Goal: Task Accomplishment & Management: Manage account settings

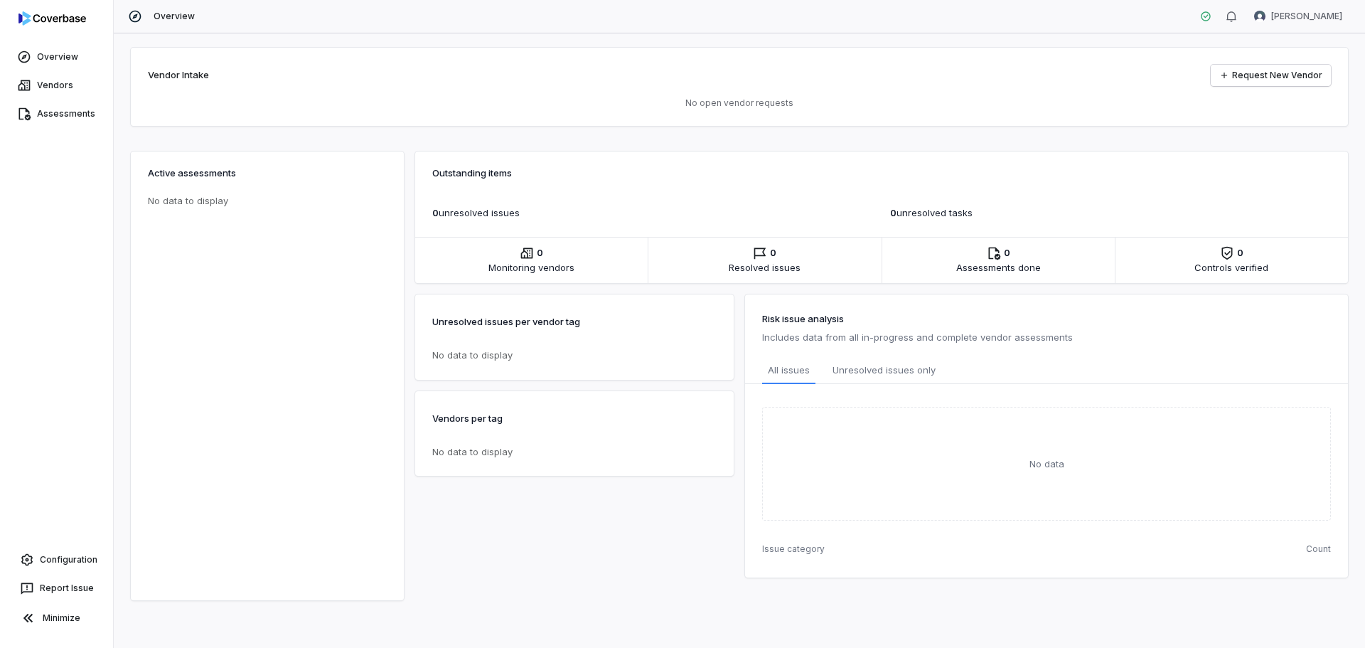
click at [609, 147] on div "Outstanding items 0 unresolved issue s 0 unresolved task s 0 Monitoring vendors…" at bounding box center [881, 362] width 933 height 432
click at [405, 88] on div "Vendor Intake Request New Vendor No open vendor requests" at bounding box center [740, 87] width 1218 height 78
click at [1008, 79] on div "Vendor Intake Request New Vendor" at bounding box center [739, 75] width 1183 height 21
click at [1336, 19] on html "Overview Vendors Assessments Configuration Report Issue Minimize Overview [PERS…" at bounding box center [682, 324] width 1365 height 648
click at [1281, 130] on div "Log out" at bounding box center [1291, 130] width 109 height 23
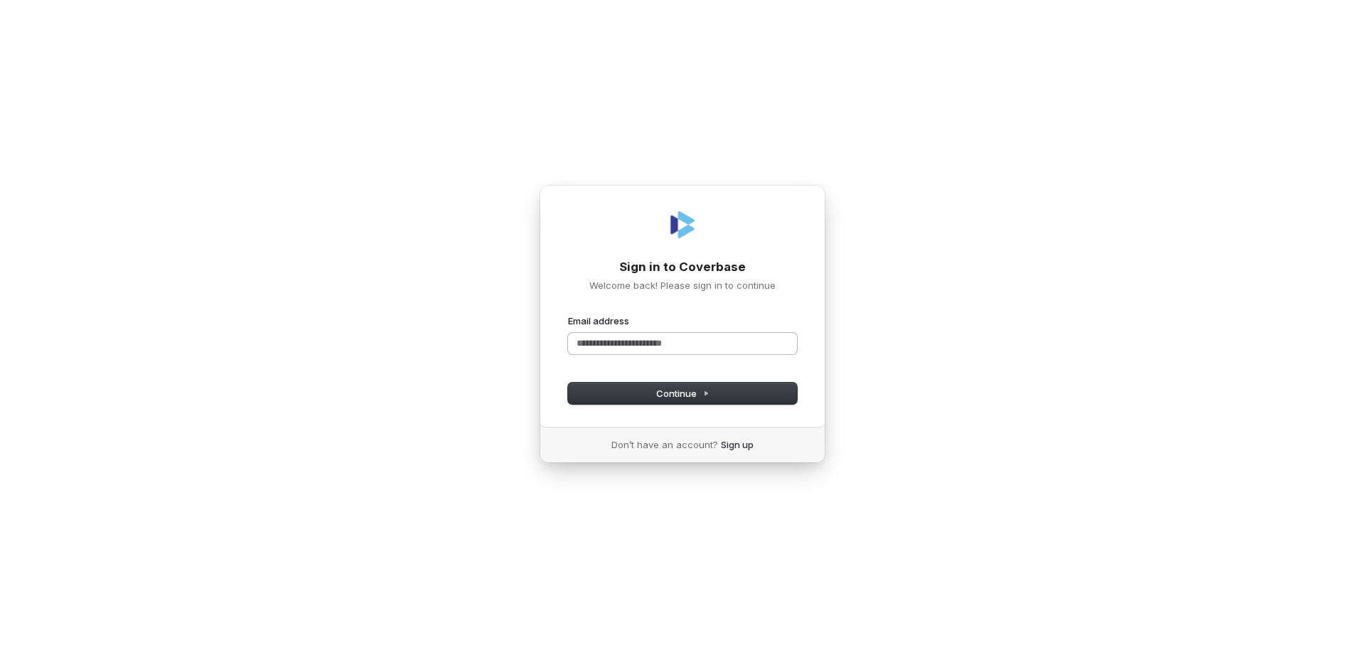
click at [644, 351] on input "Email address" at bounding box center [682, 343] width 229 height 21
click at [662, 380] on form "**********" at bounding box center [682, 359] width 229 height 90
click at [664, 395] on span "Continue" at bounding box center [682, 393] width 53 height 13
type input "**********"
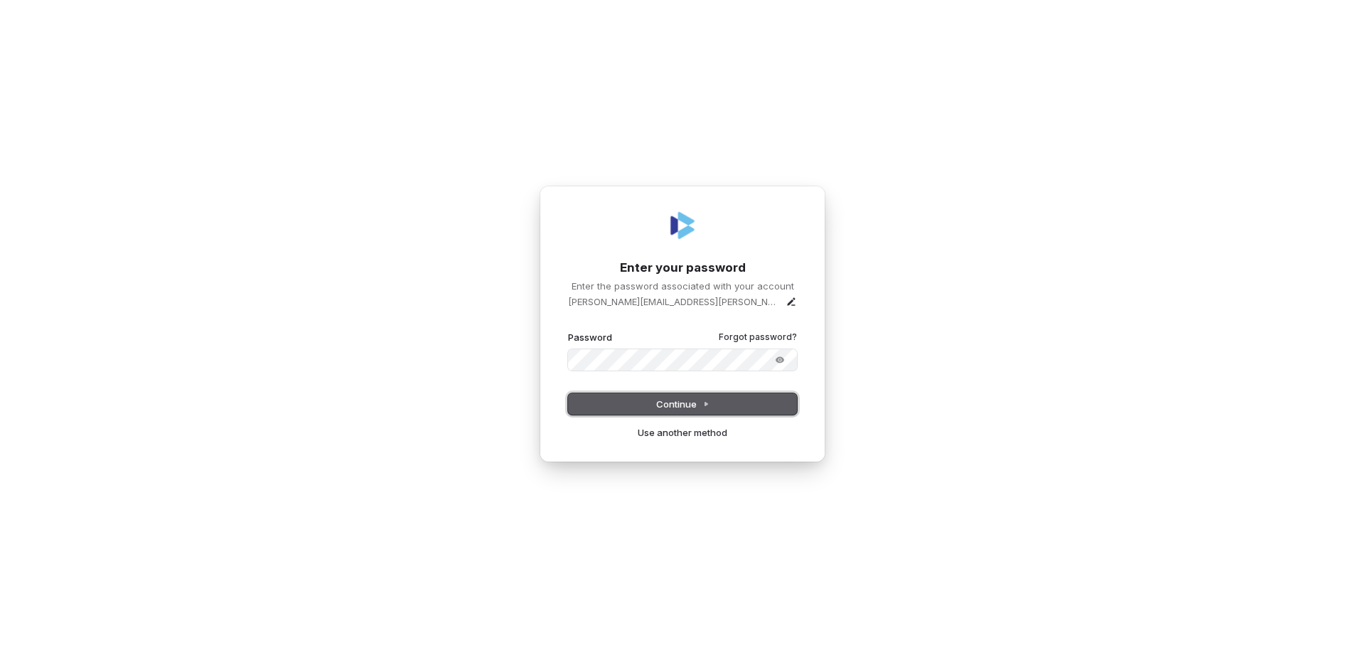
click at [670, 400] on span "Continue" at bounding box center [682, 404] width 53 height 13
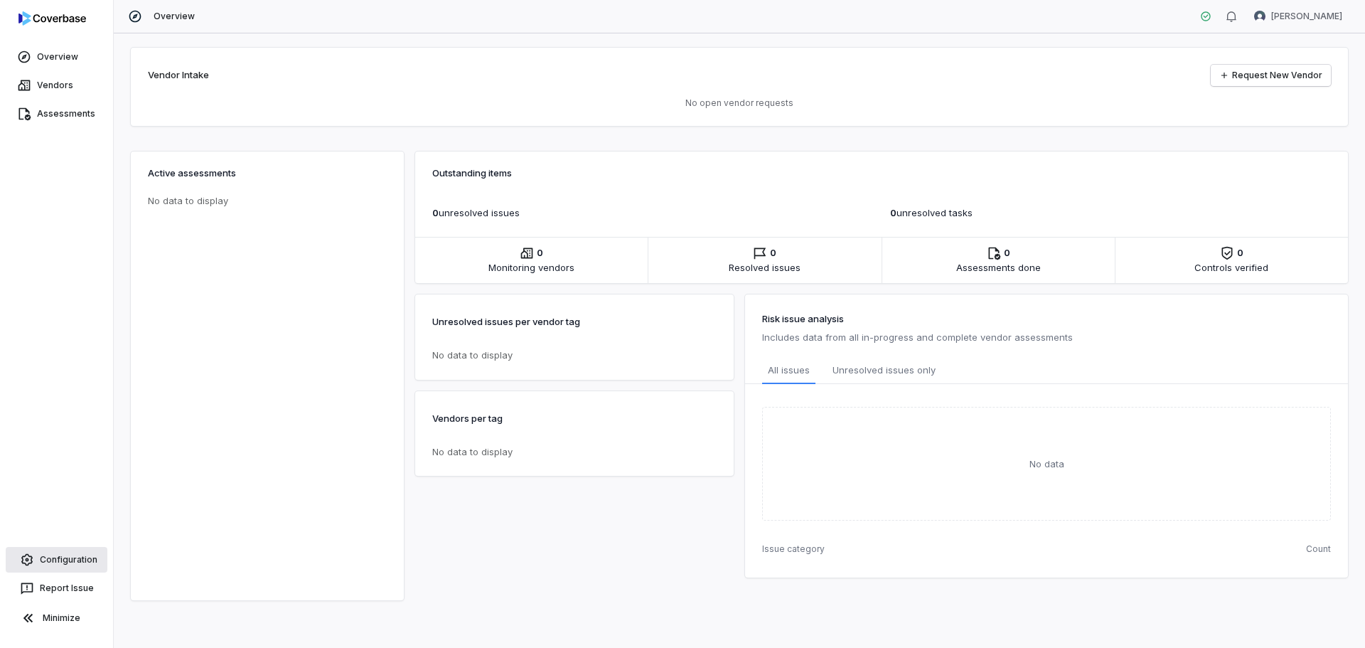
click at [56, 554] on link "Configuration" at bounding box center [57, 560] width 102 height 26
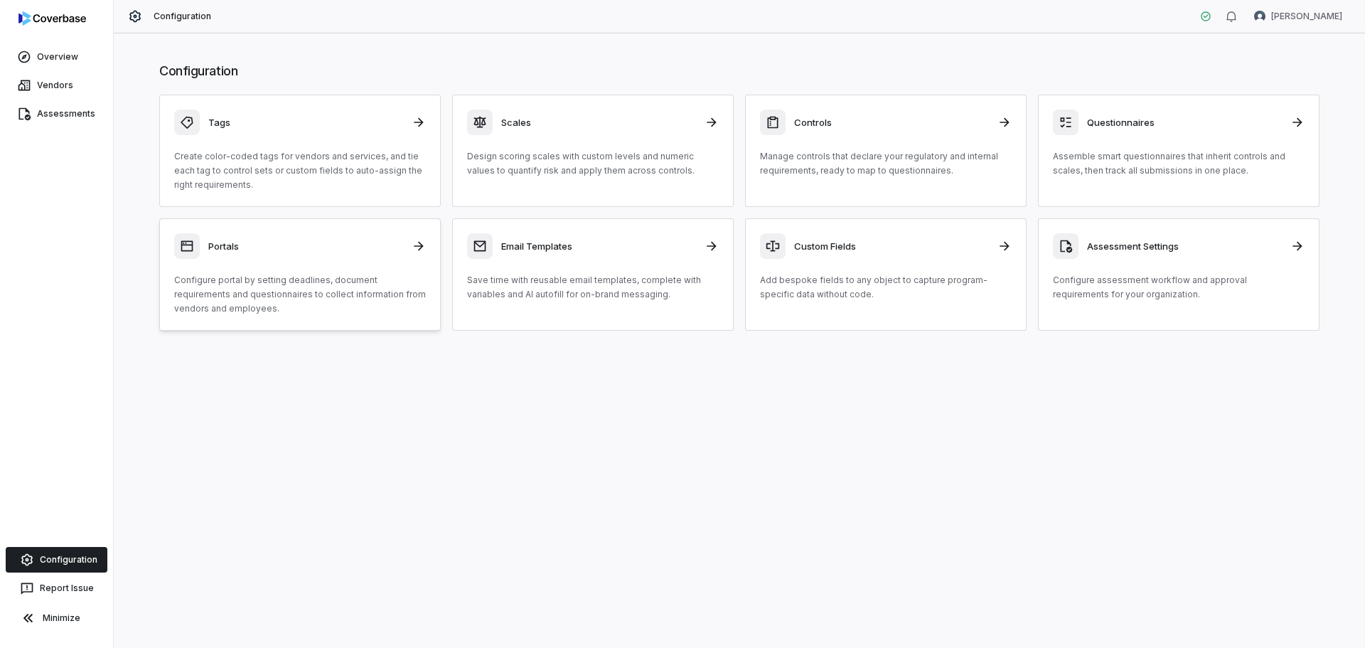
click at [340, 262] on div "Portals Configure portal by setting deadlines, document requirements and questi…" at bounding box center [300, 274] width 252 height 82
click at [1317, 13] on html "Overview Vendors Assessments Configuration Report Issue Minimize Configuration …" at bounding box center [682, 324] width 1365 height 648
click at [1316, 72] on div "Organization" at bounding box center [1291, 73] width 109 height 23
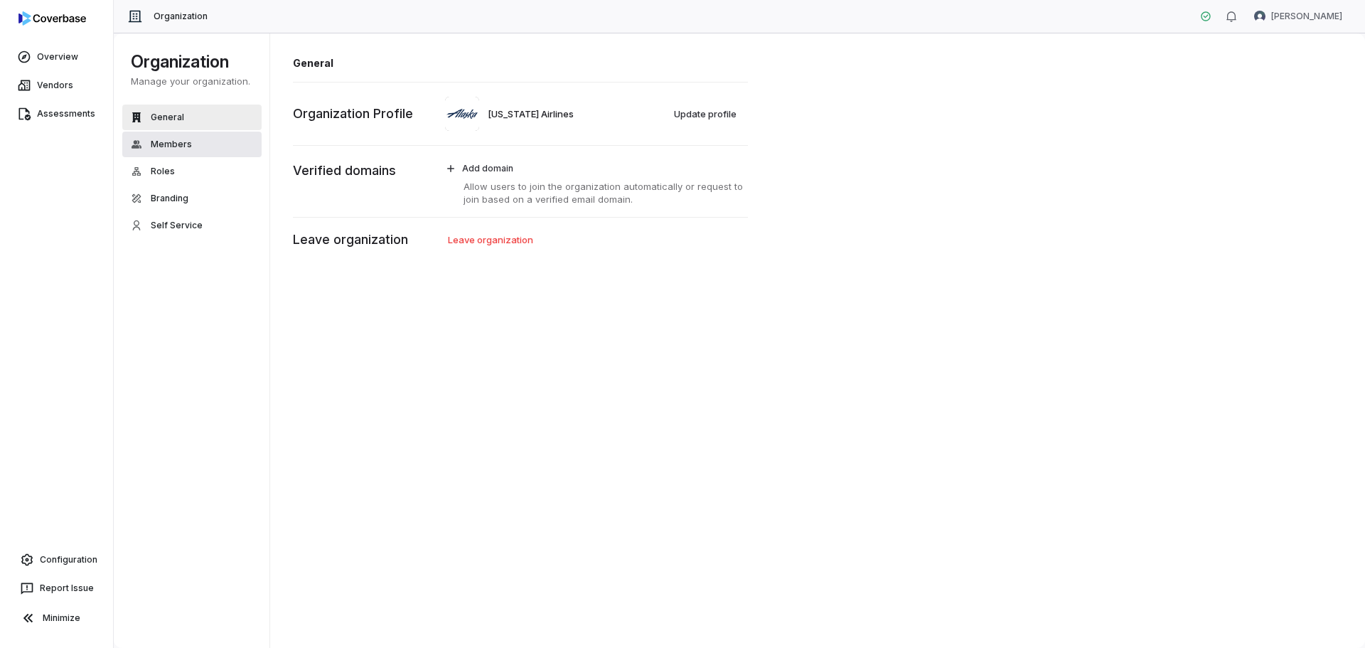
click at [176, 144] on span "Members" at bounding box center [171, 144] width 41 height 11
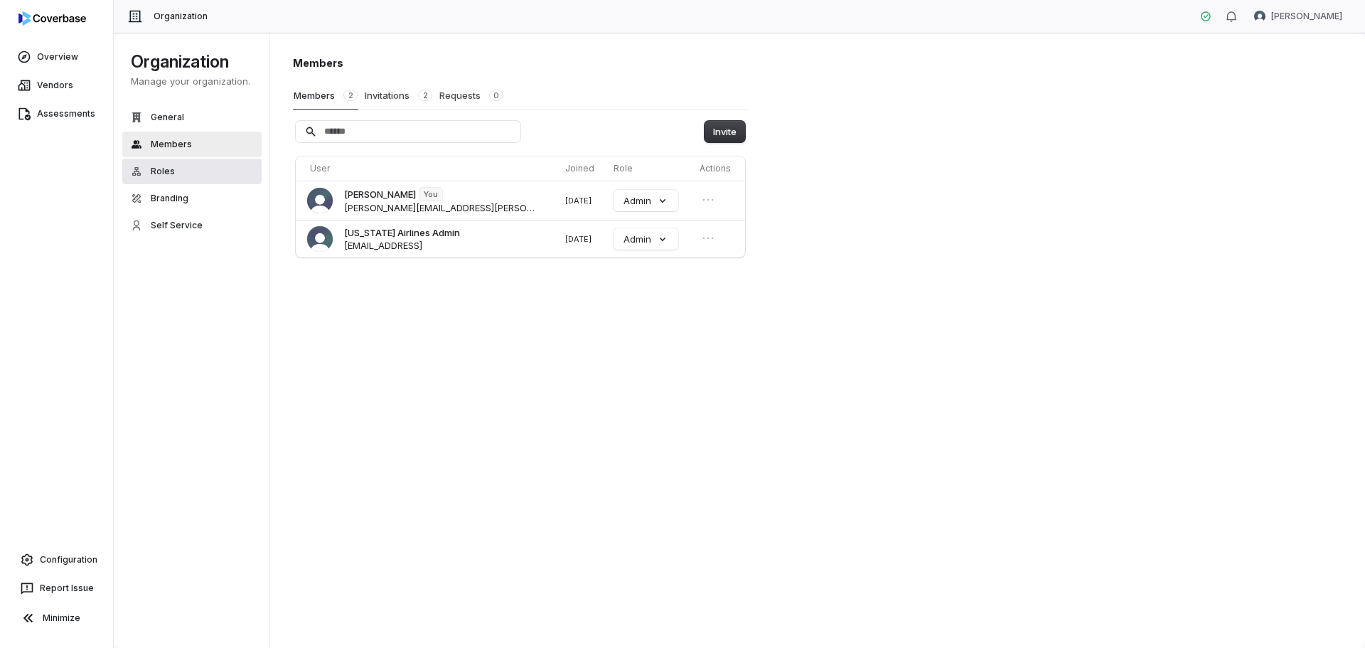
click at [175, 169] on button "Roles" at bounding box center [191, 172] width 139 height 26
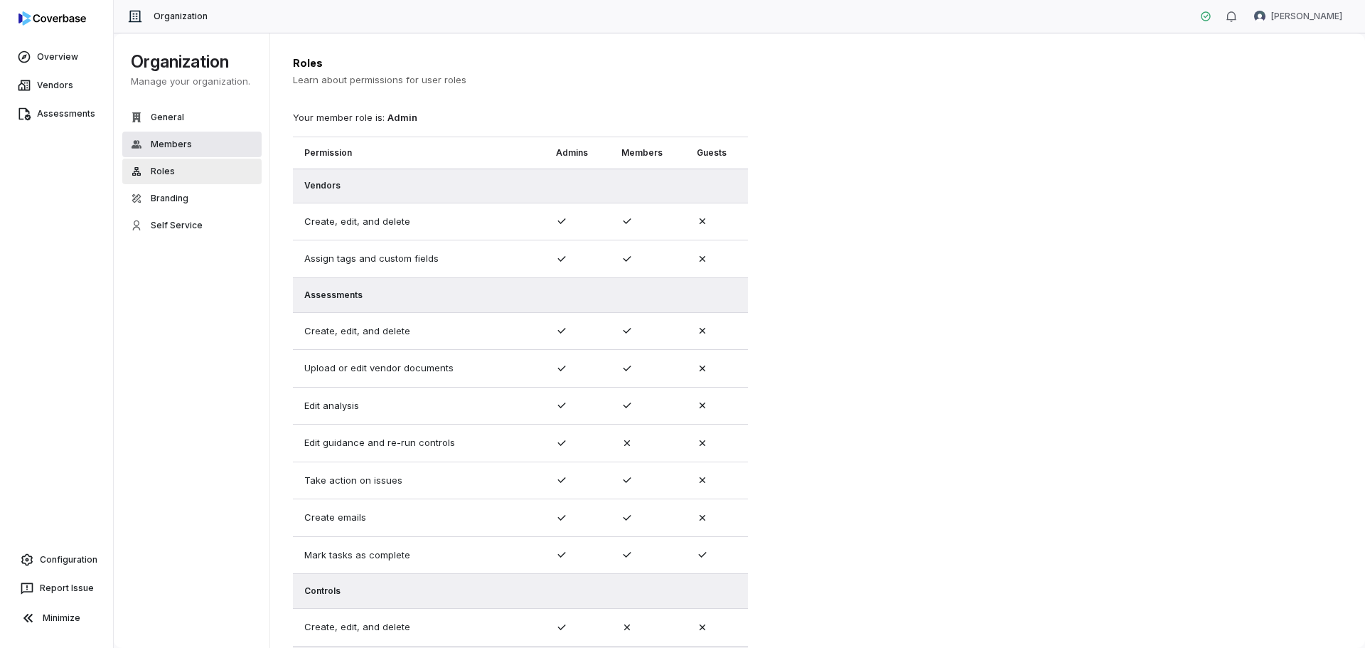
click at [180, 148] on span "Members" at bounding box center [171, 144] width 41 height 11
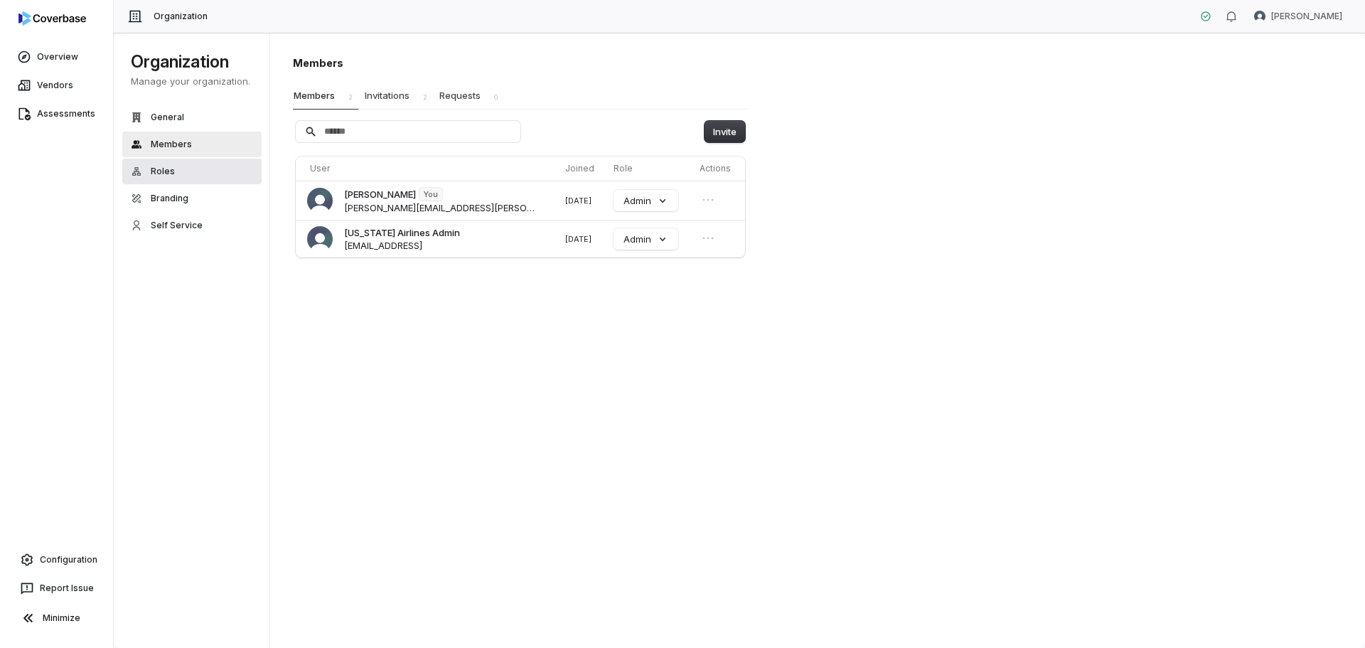
click at [183, 173] on button "Roles" at bounding box center [191, 172] width 139 height 26
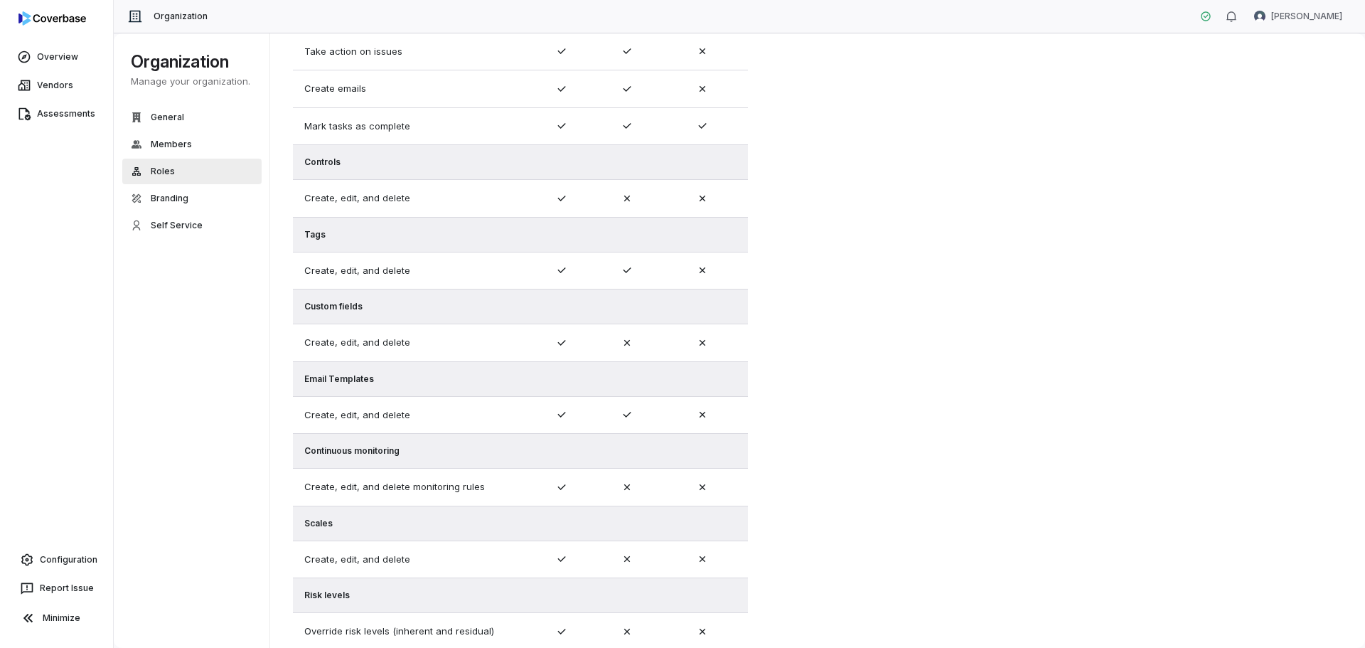
scroll to position [634, 0]
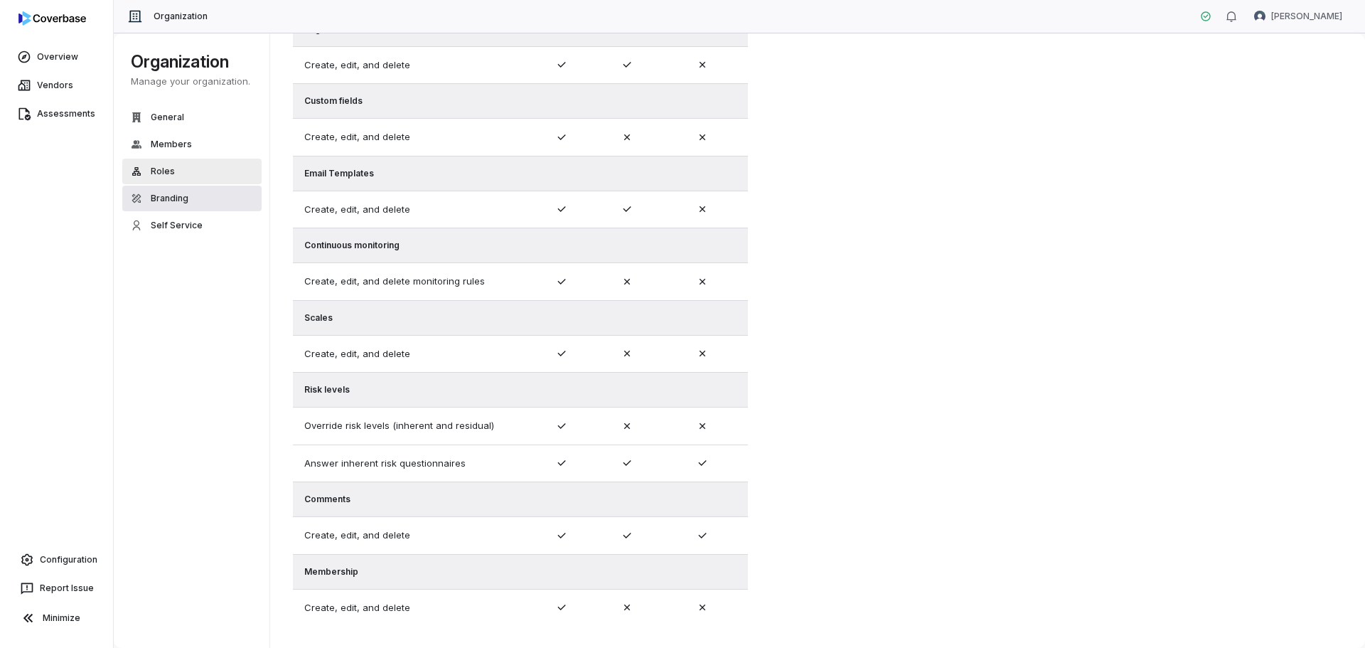
click at [159, 203] on span "Branding" at bounding box center [170, 198] width 38 height 11
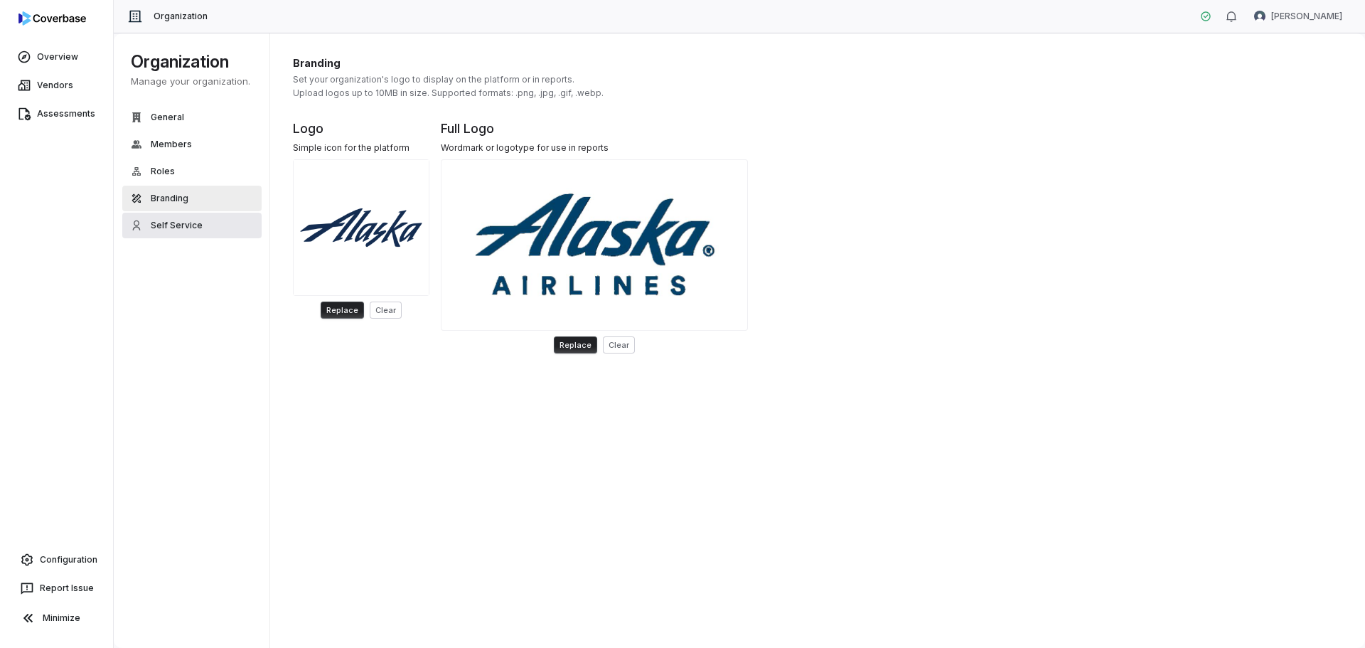
click at [179, 229] on span "Self Service" at bounding box center [177, 225] width 52 height 11
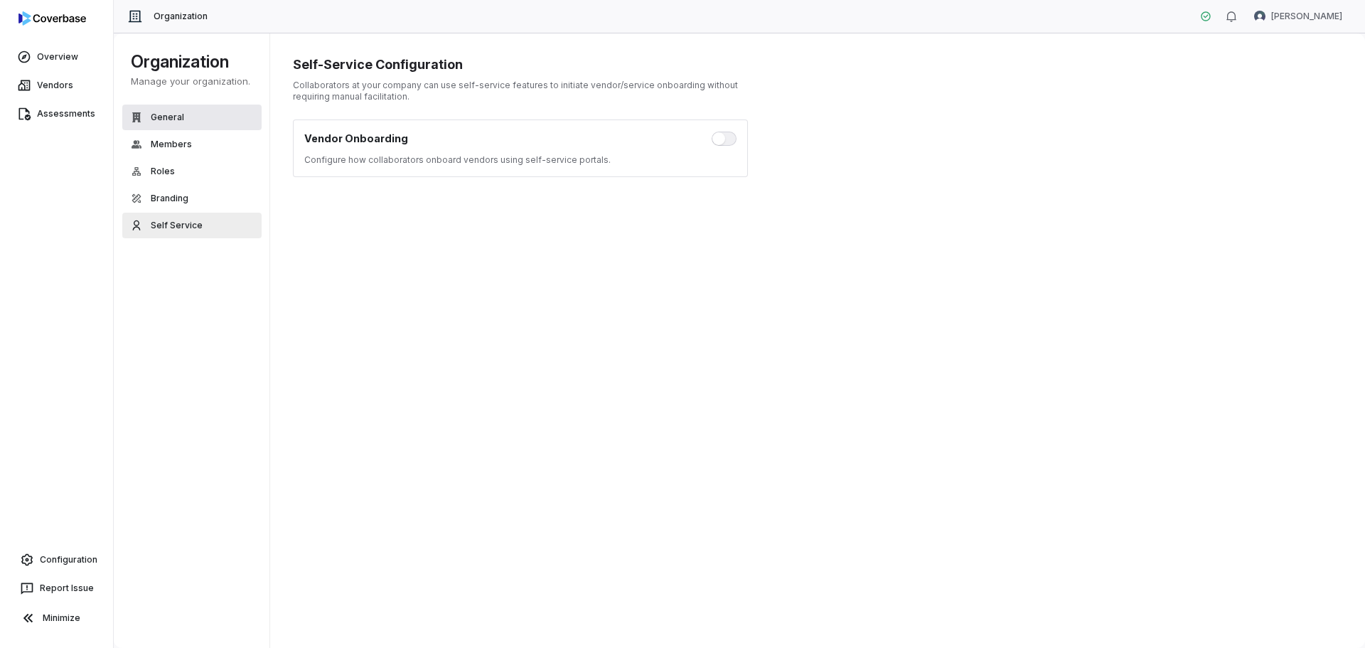
click at [171, 112] on span "General" at bounding box center [167, 117] width 33 height 11
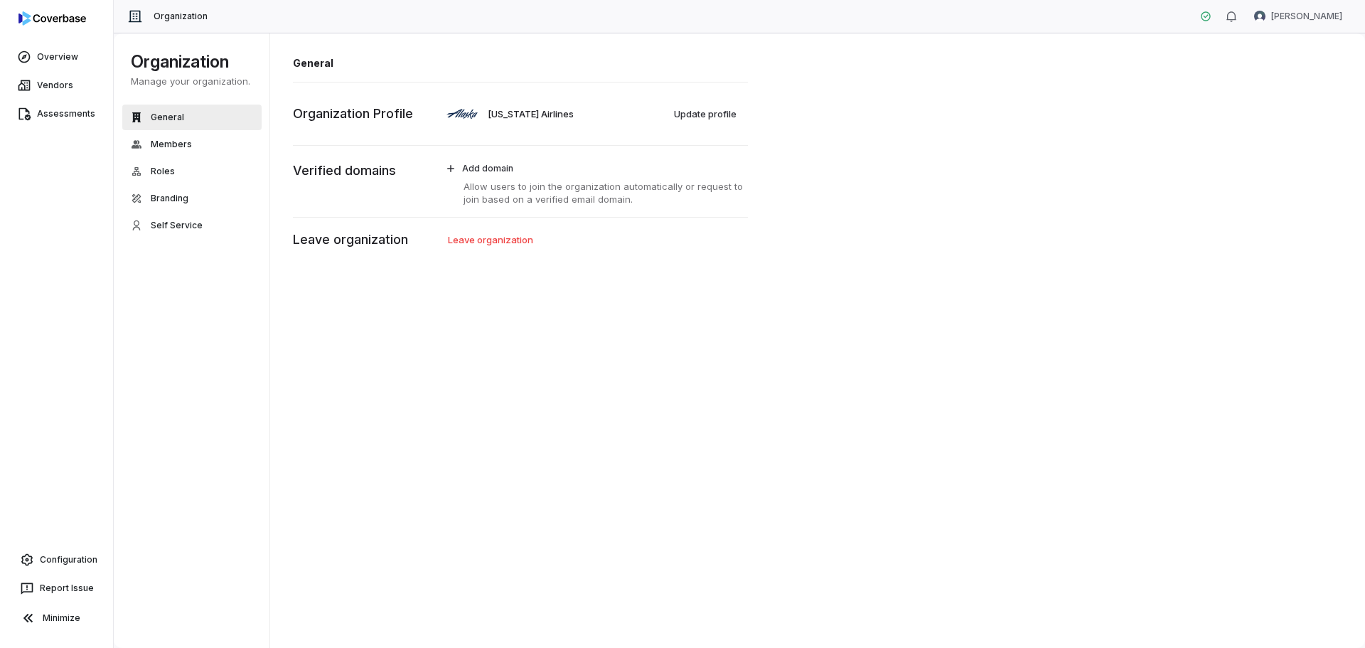
drag, startPoint x: 368, startPoint y: 489, endPoint x: 21, endPoint y: 346, distance: 375.3
click at [356, 481] on div "General Alaska Airlines Update profile Organization Profile Add domain Allow us…" at bounding box center [818, 341] width 1096 height 616
